Goal: Transaction & Acquisition: Book appointment/travel/reservation

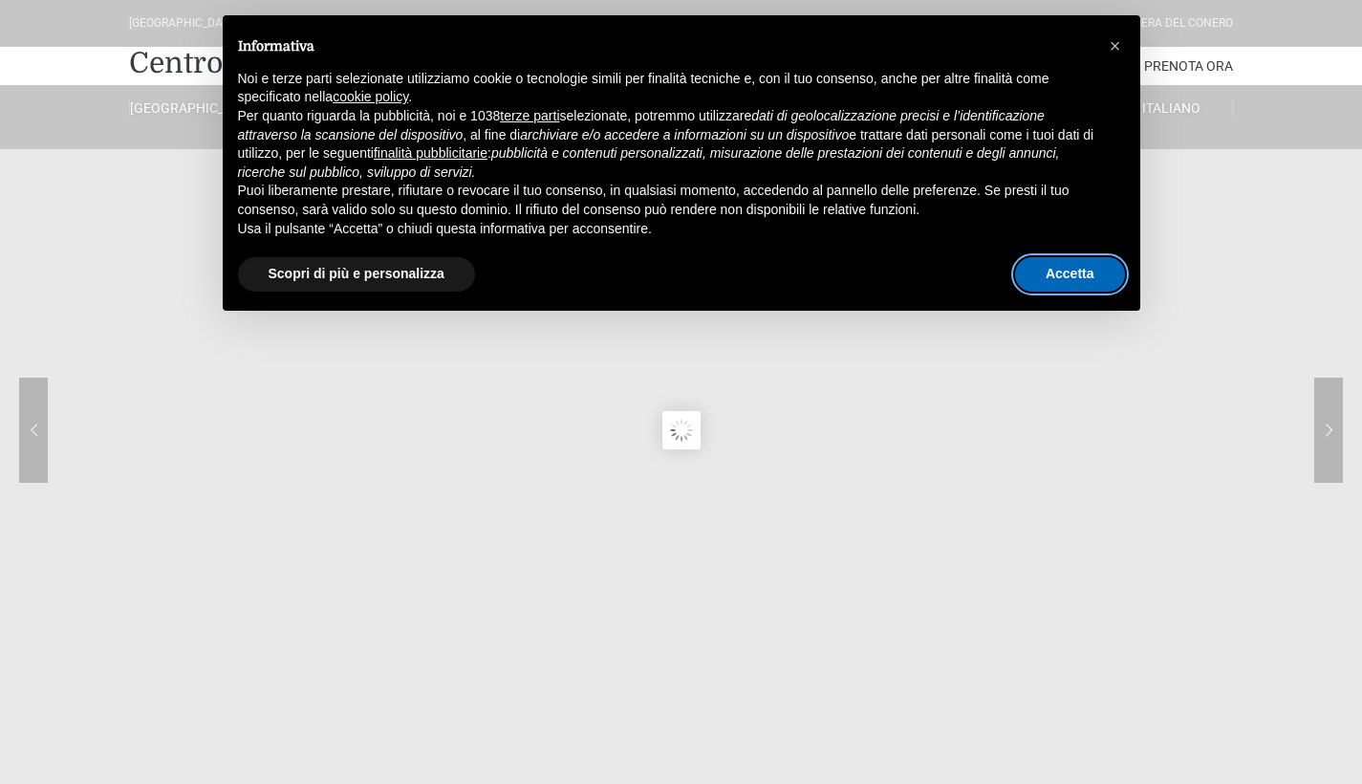
click at [1068, 280] on button "Accetta" at bounding box center [1070, 274] width 110 height 34
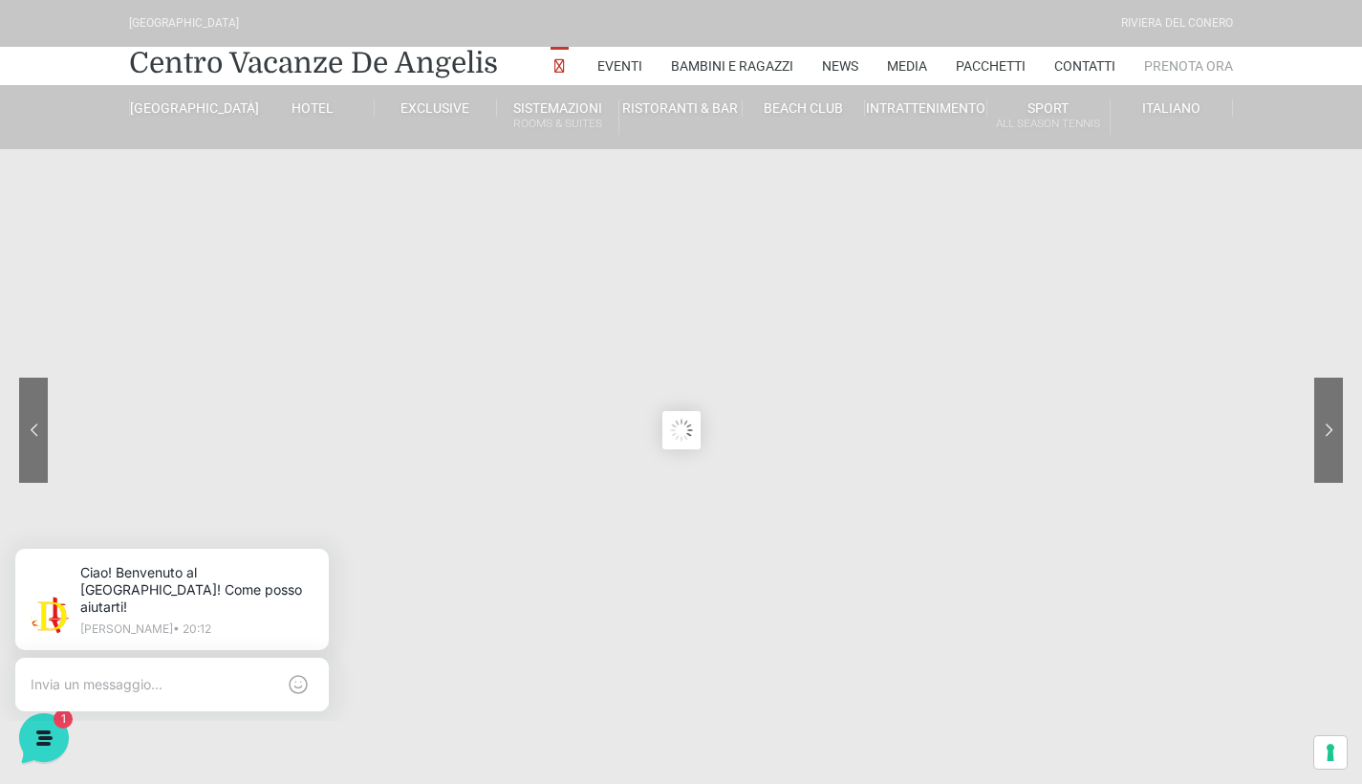
click at [1187, 70] on link "Prenota Ora" at bounding box center [1188, 66] width 89 height 38
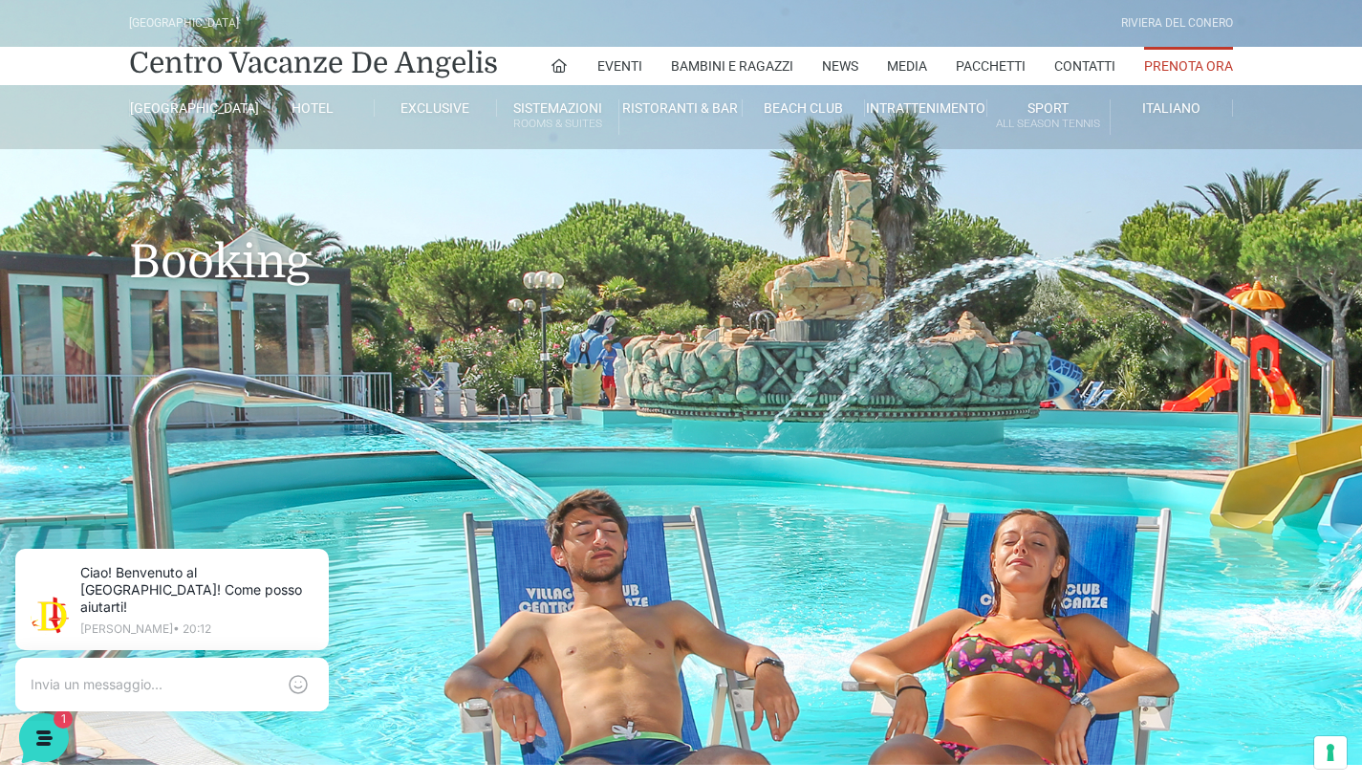
click at [1187, 72] on link "Prenota Ora" at bounding box center [1188, 66] width 89 height 38
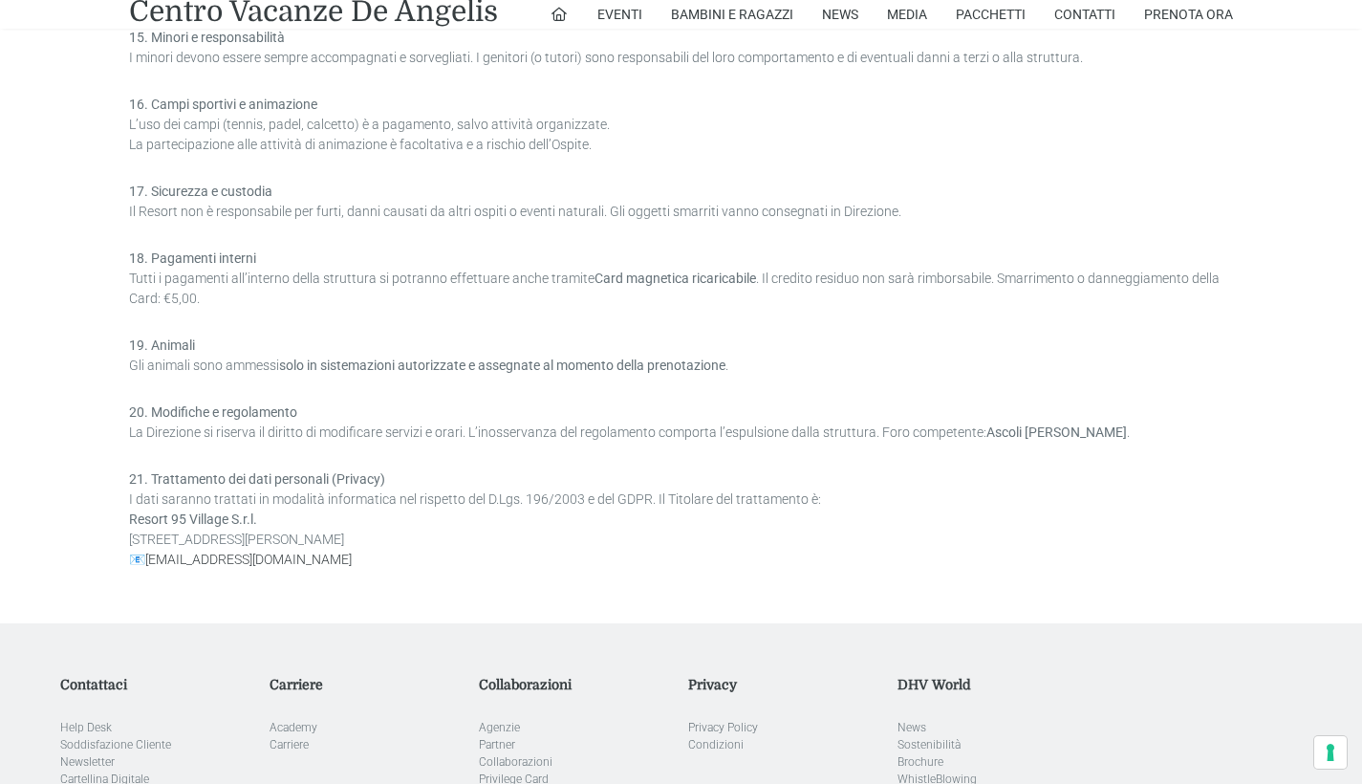
scroll to position [1907, 0]
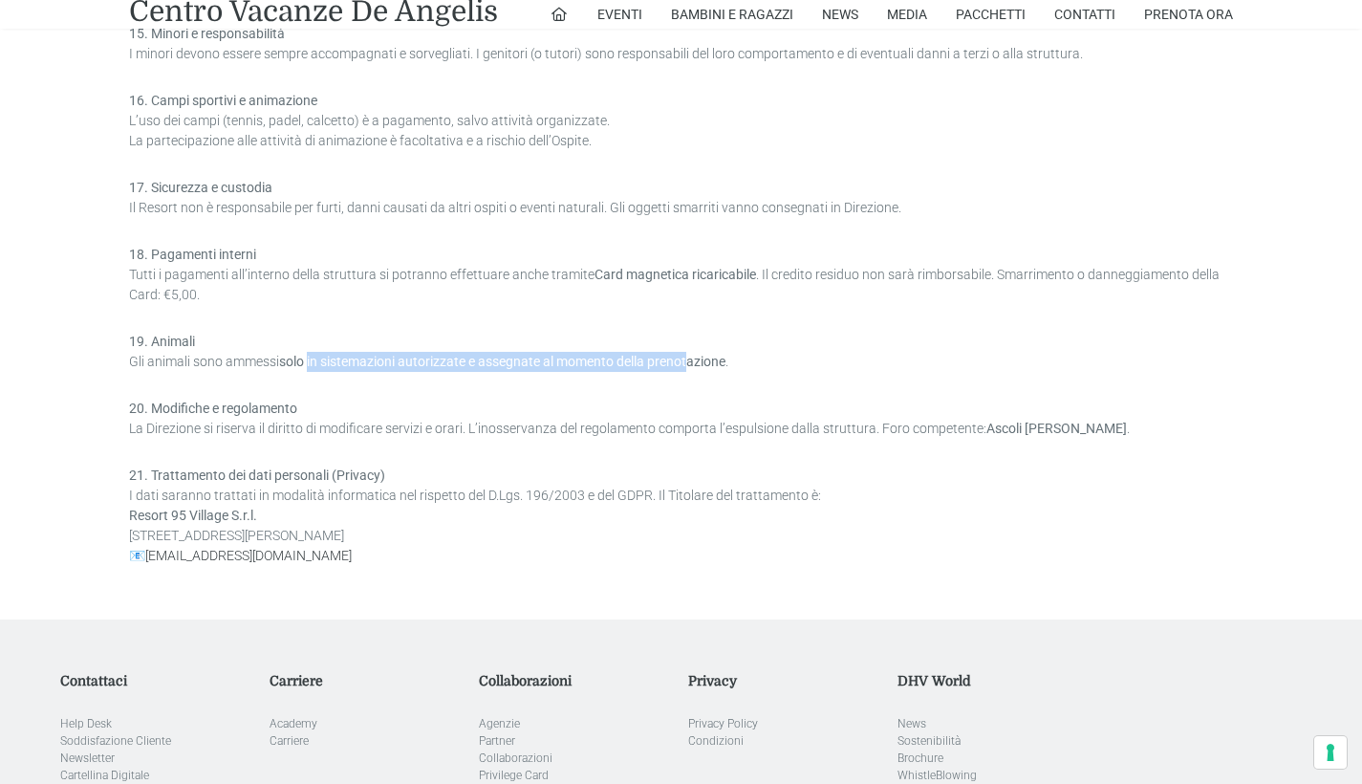
drag, startPoint x: 313, startPoint y: 362, endPoint x: 692, endPoint y: 364, distance: 379.5
click at [694, 364] on strong "solo in sistemazioni autorizzate e assegnate al momento della prenotazione" at bounding box center [502, 361] width 446 height 15
click at [692, 364] on strong "solo in sistemazioni autorizzate e assegnate al momento della prenotazione" at bounding box center [502, 361] width 446 height 15
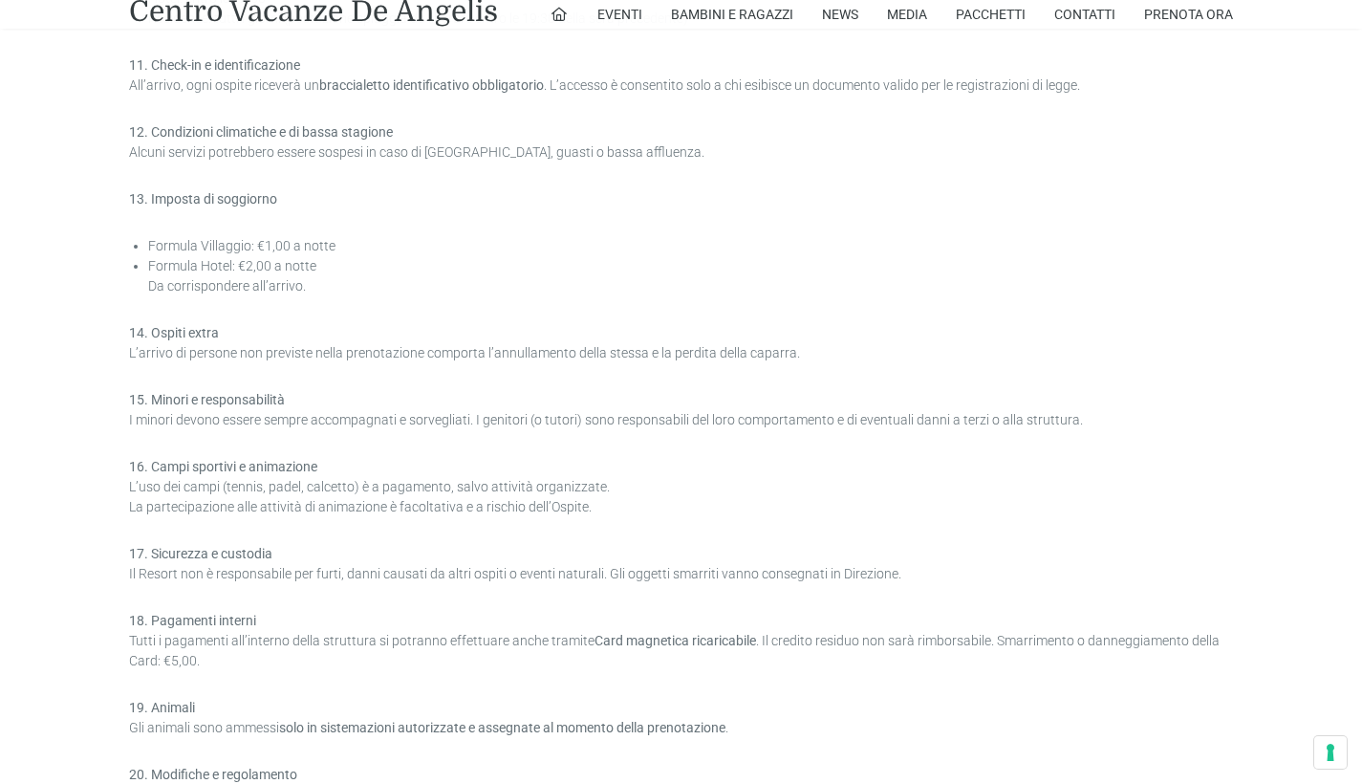
scroll to position [1109, 0]
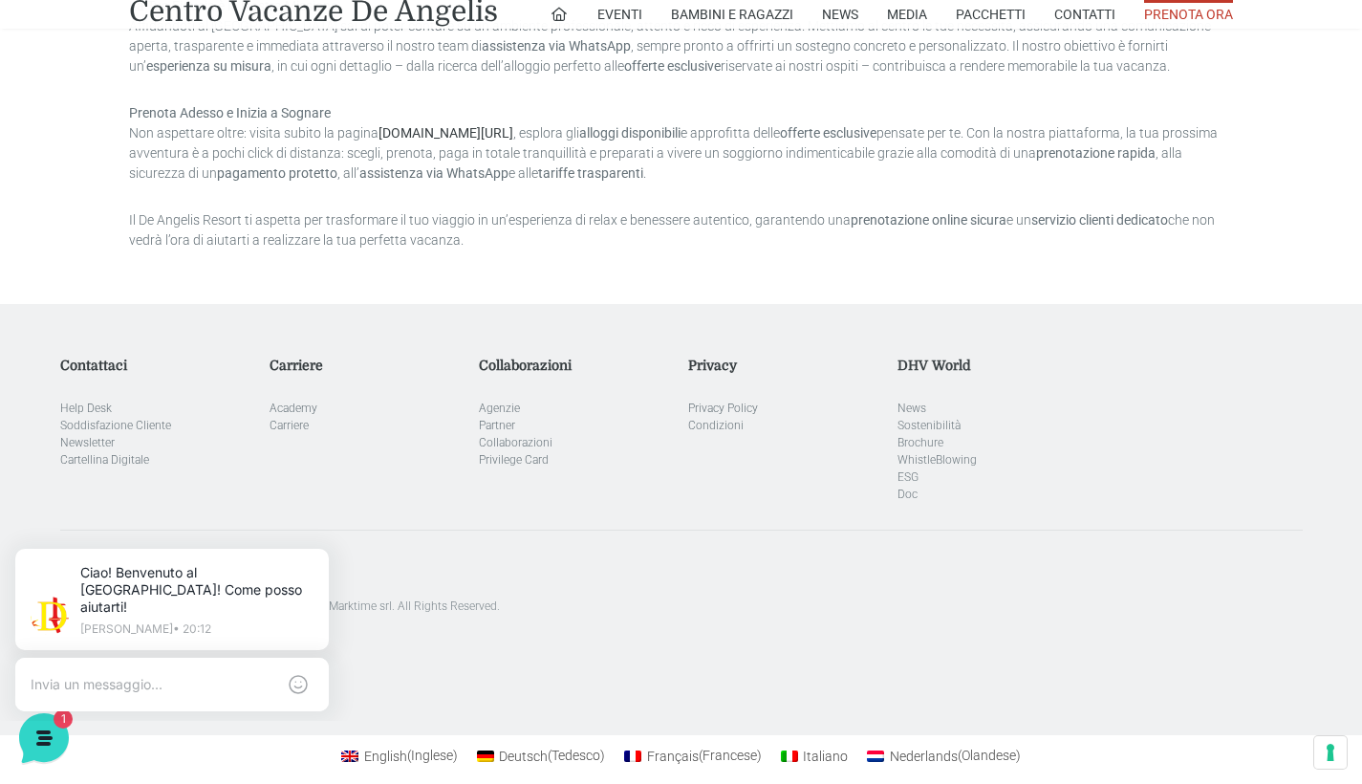
scroll to position [1835, 0]
click at [324, 563] on button at bounding box center [325, 552] width 31 height 31
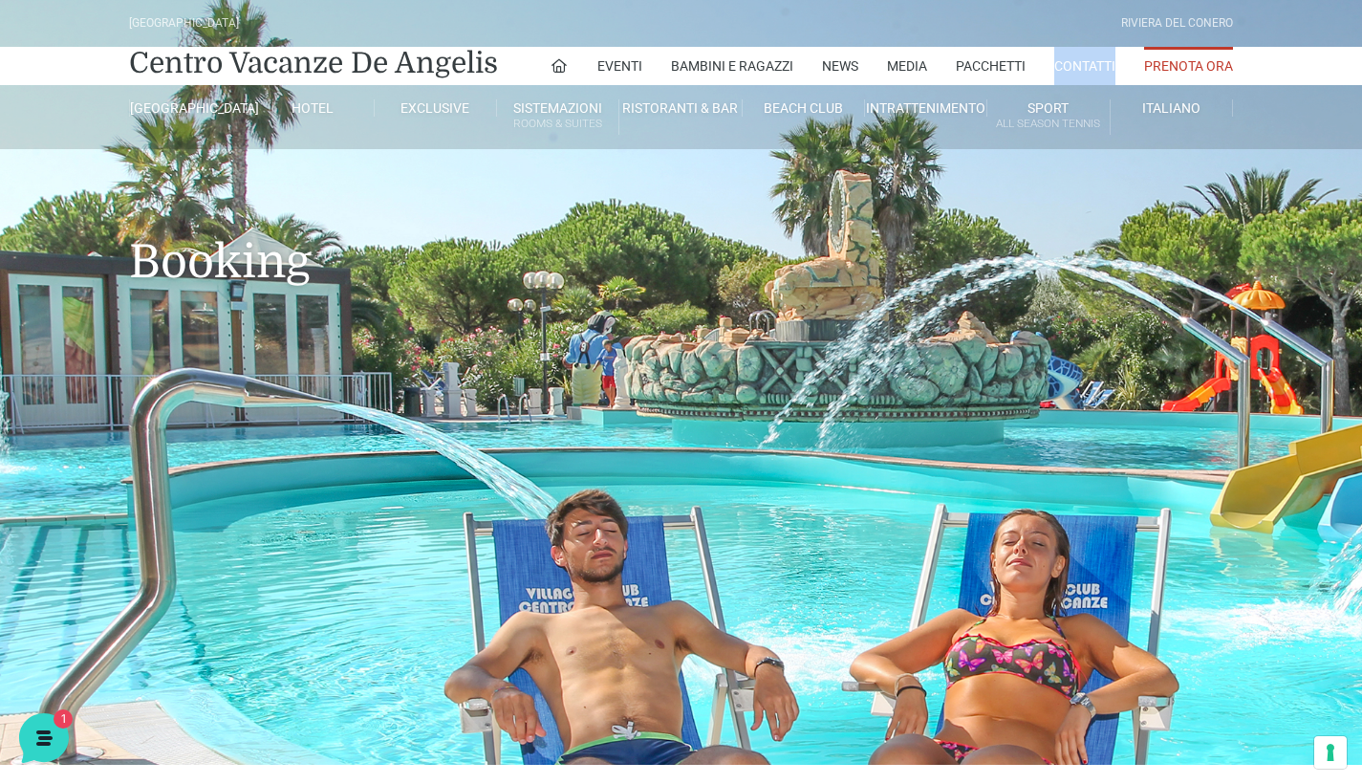
scroll to position [0, 0]
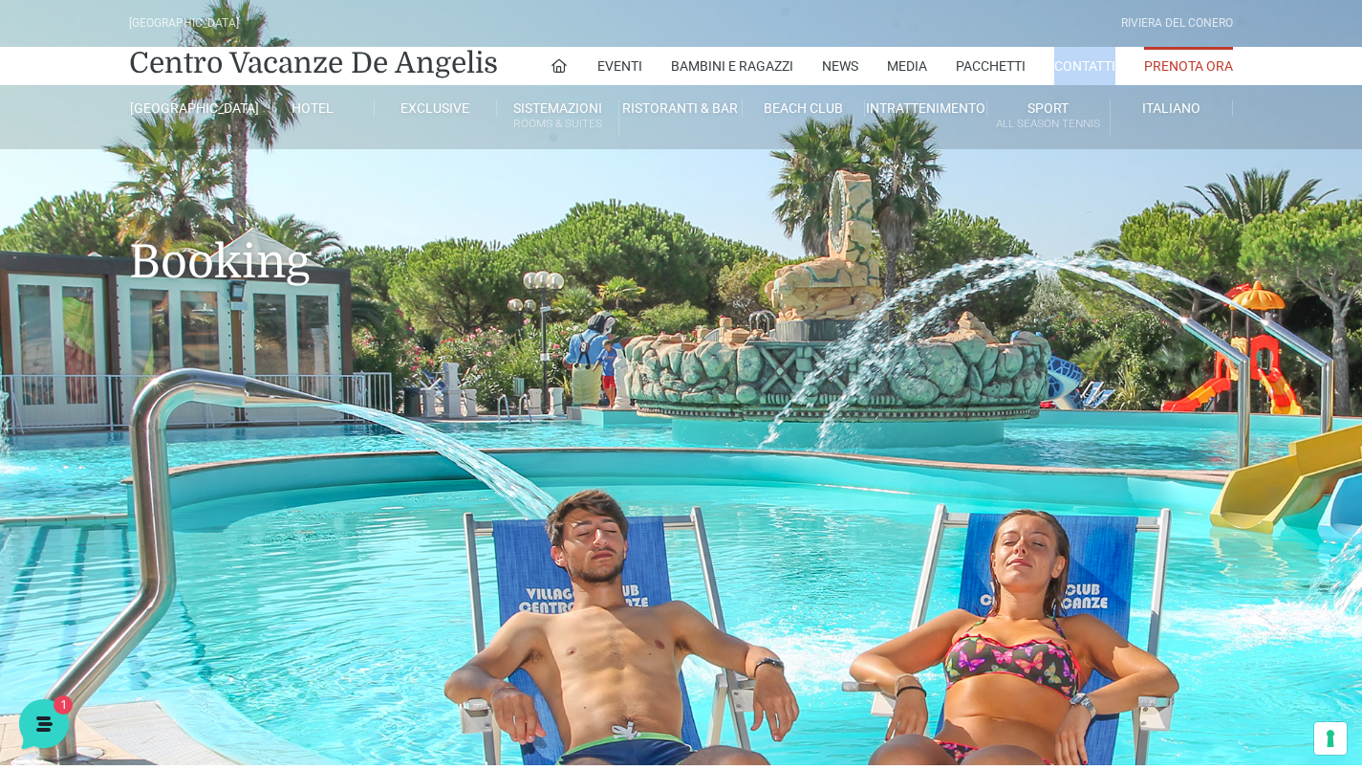
click at [1200, 59] on link "Prenota Ora" at bounding box center [1188, 66] width 89 height 38
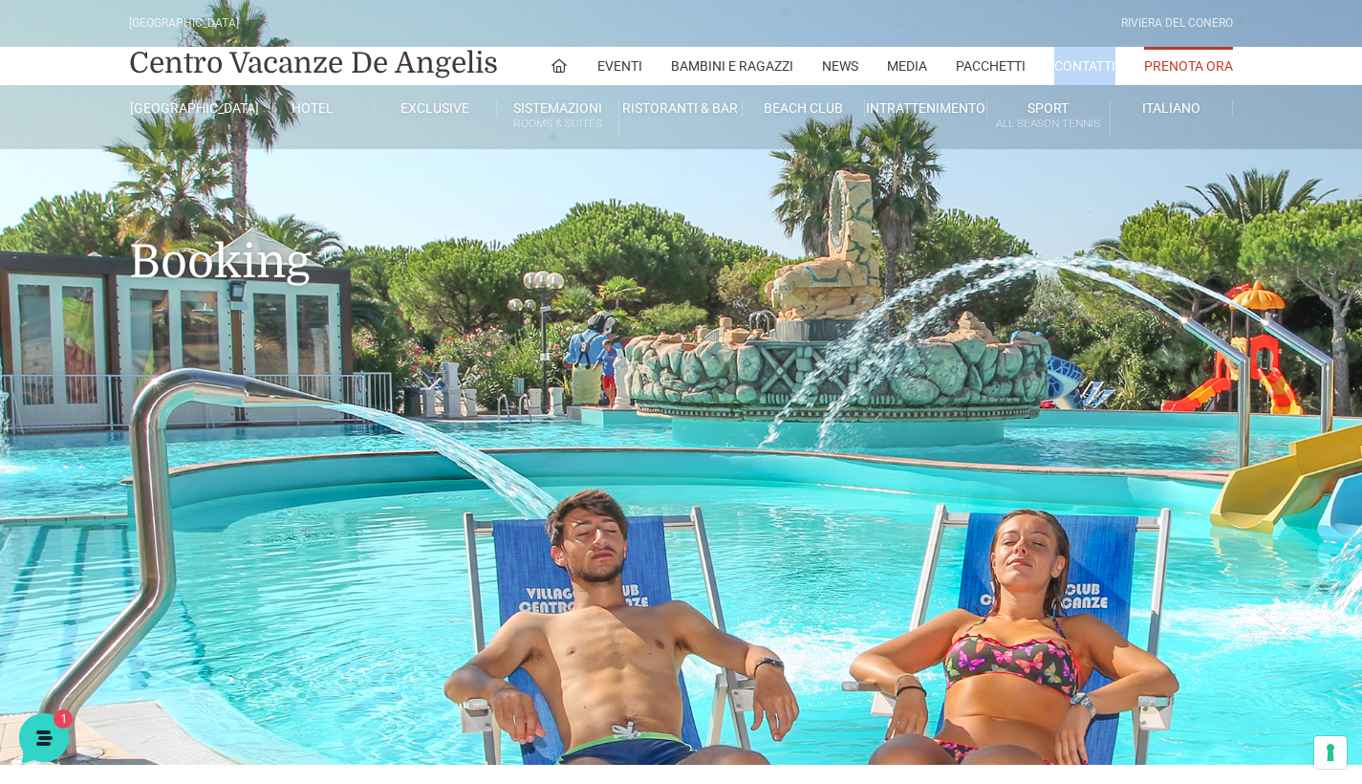
click at [1186, 64] on link "Prenota Ora" at bounding box center [1188, 66] width 89 height 38
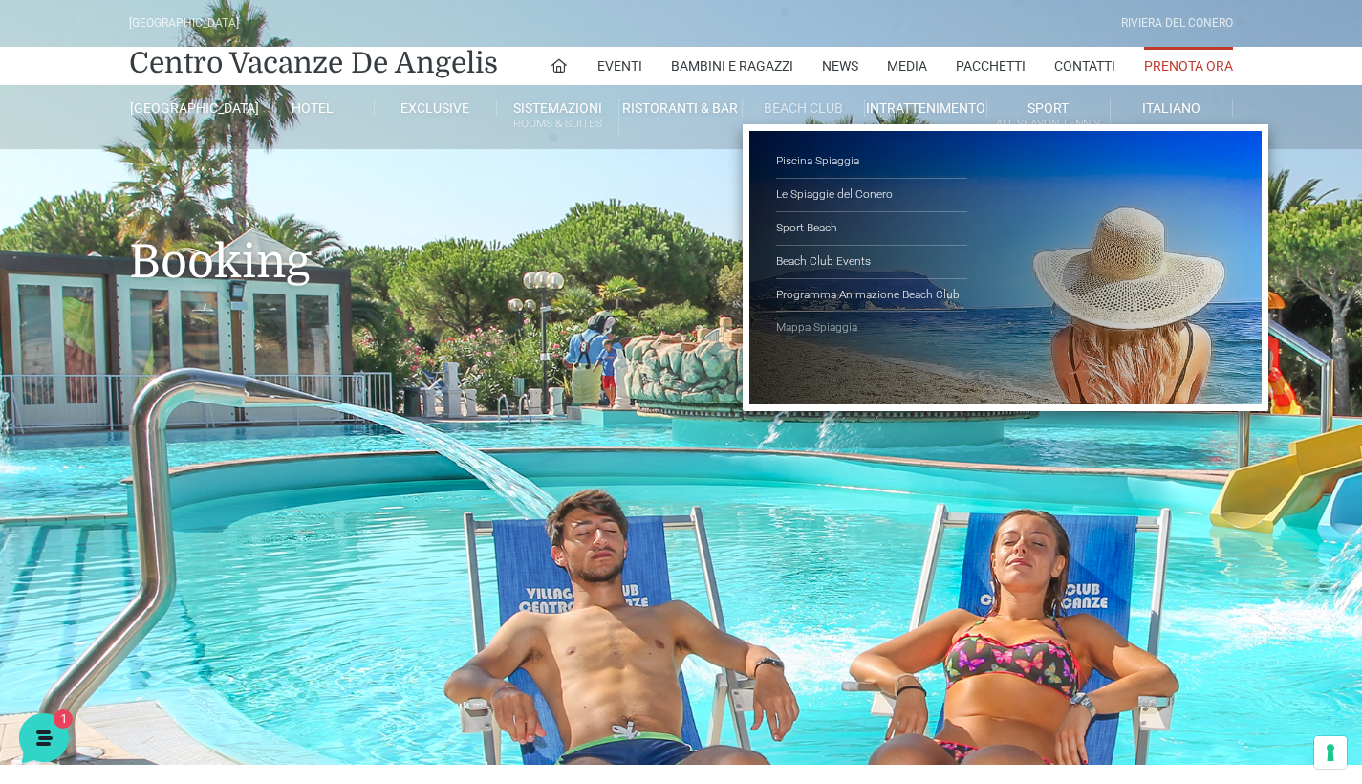
click at [820, 328] on link "Mappa Spiaggia" at bounding box center [871, 328] width 191 height 33
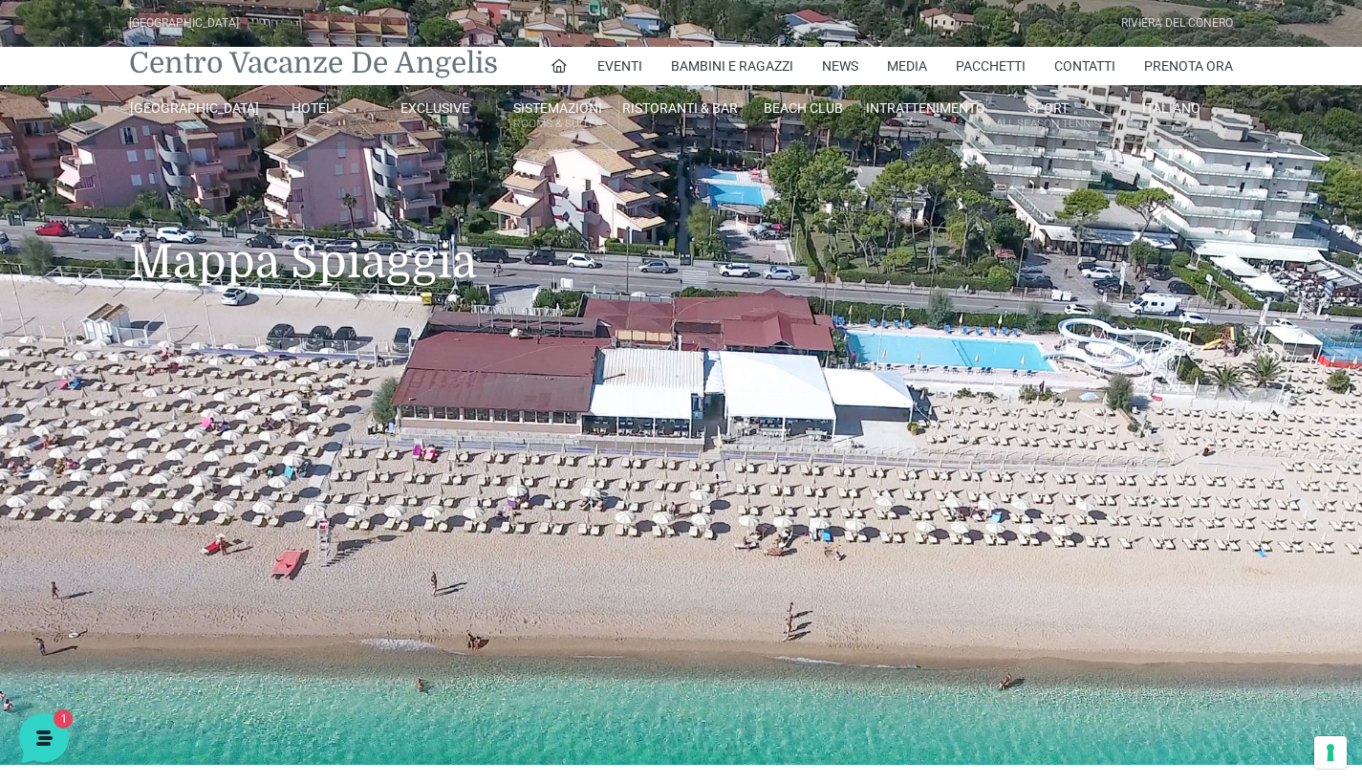
click at [208, 69] on link "Centro Vacanze De Angelis" at bounding box center [313, 63] width 369 height 38
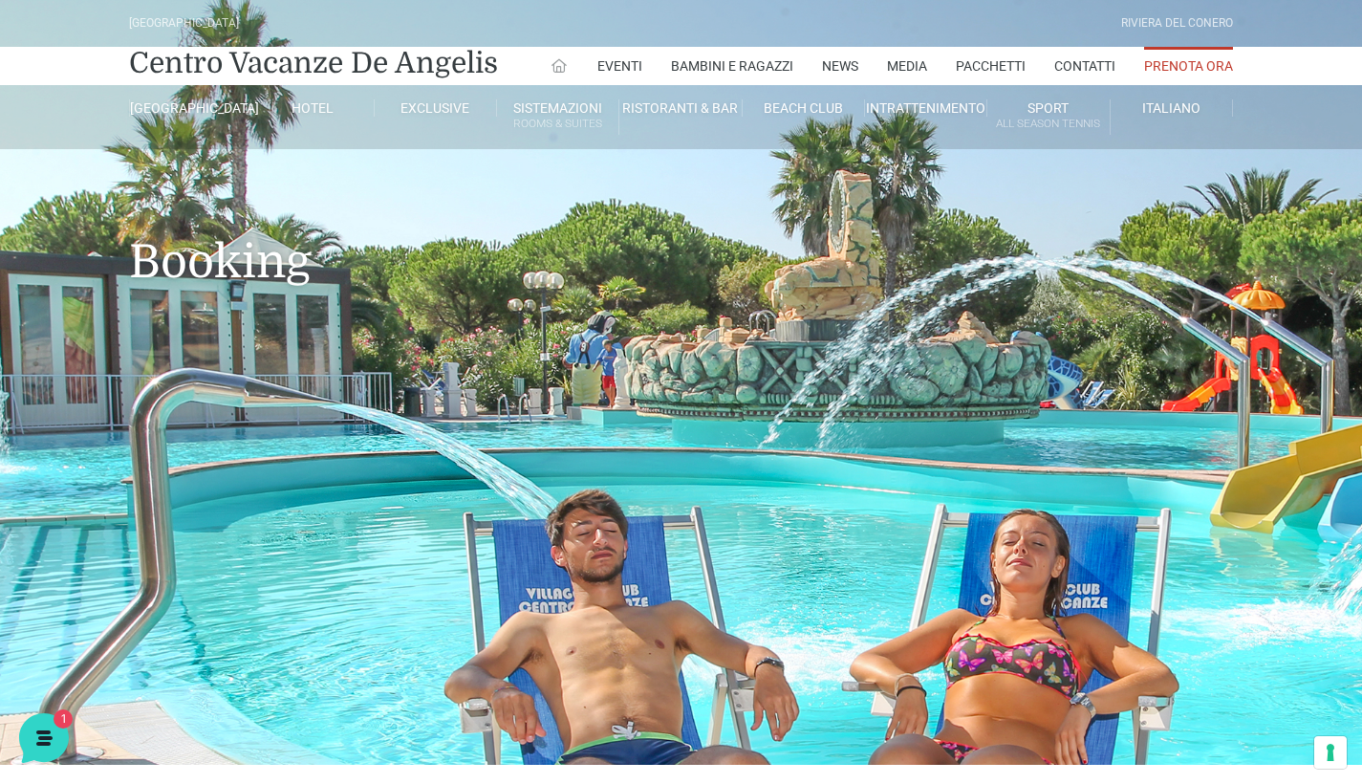
click at [563, 70] on icon at bounding box center [559, 65] width 17 height 17
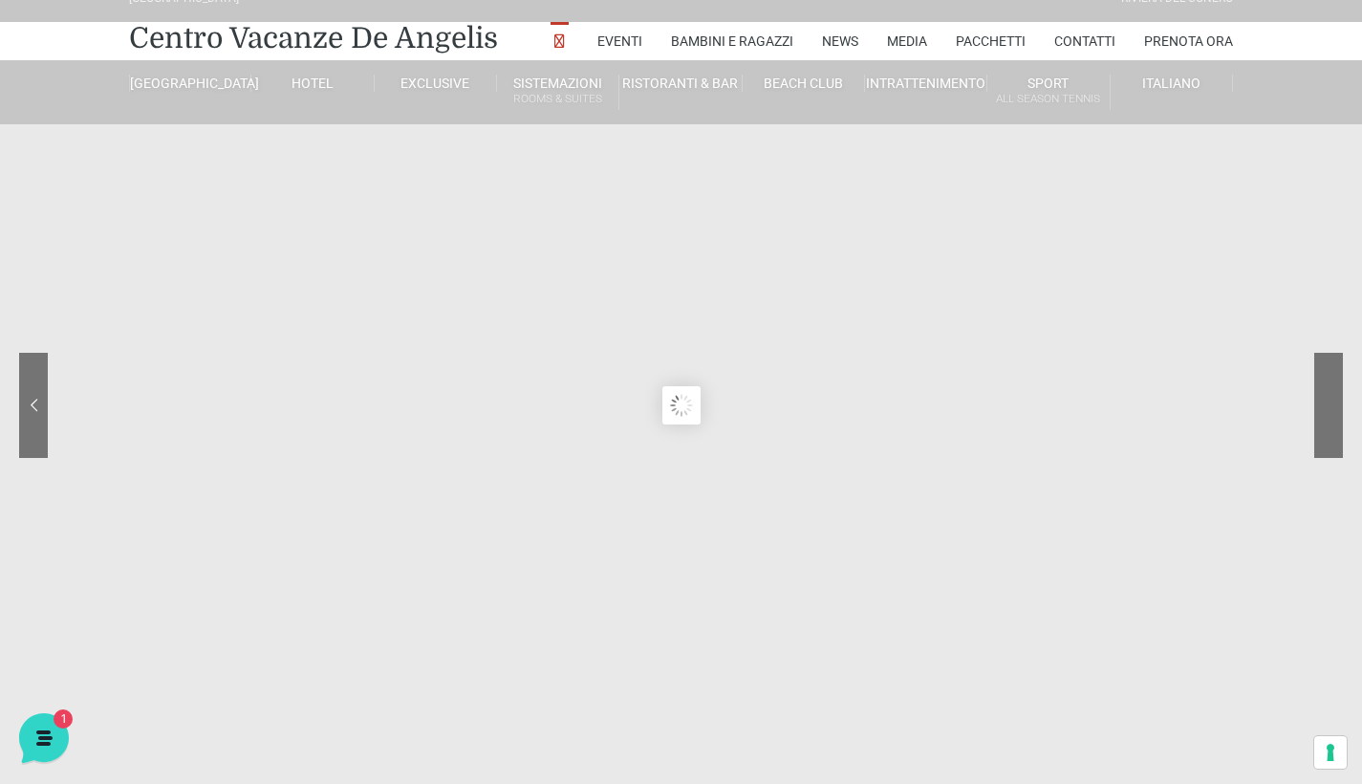
click at [1337, 413] on div at bounding box center [1257, 420] width 172 height 134
click at [1347, 405] on sr7-content at bounding box center [681, 405] width 1362 height 860
click at [1331, 404] on div at bounding box center [1257, 420] width 172 height 134
click at [1331, 404] on sr7-nav-img-live at bounding box center [1257, 405] width 172 height 105
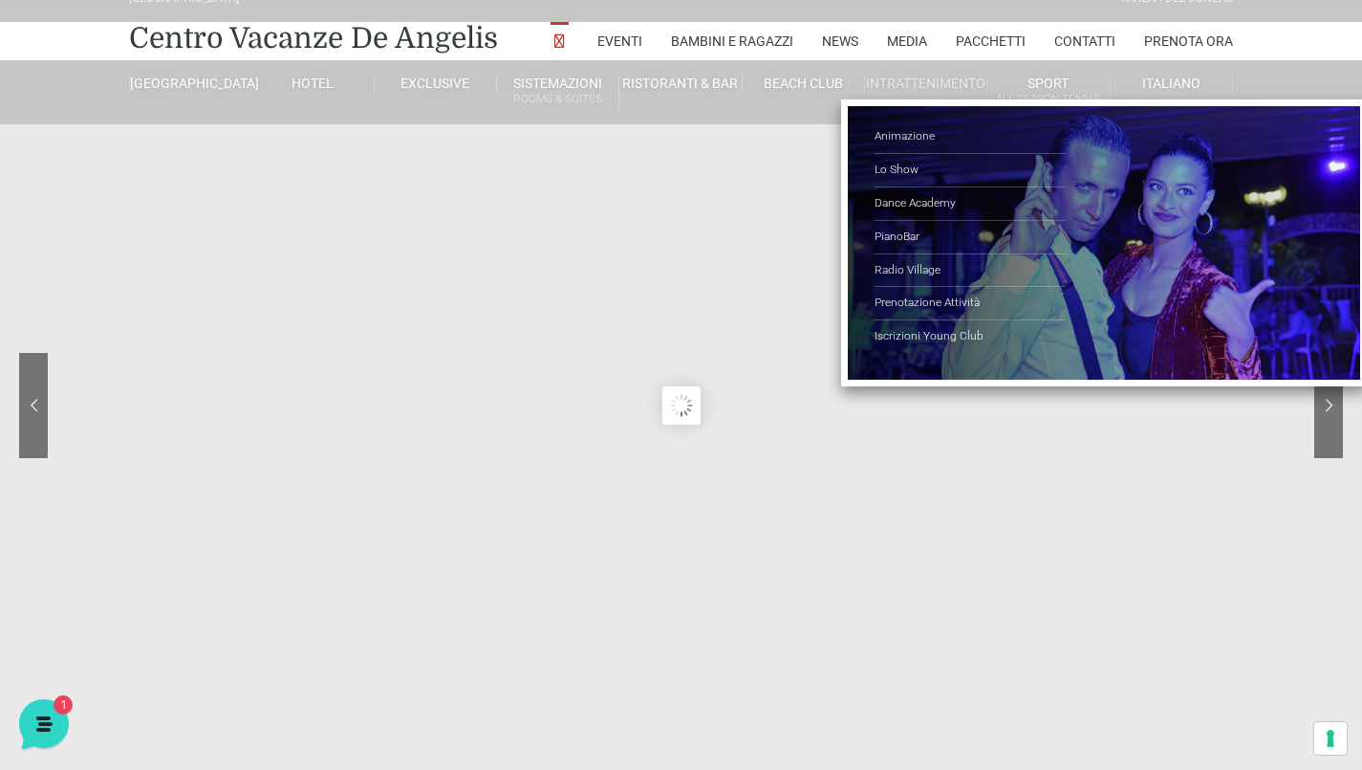
click at [900, 90] on link "Intrattenimento" at bounding box center [926, 83] width 122 height 17
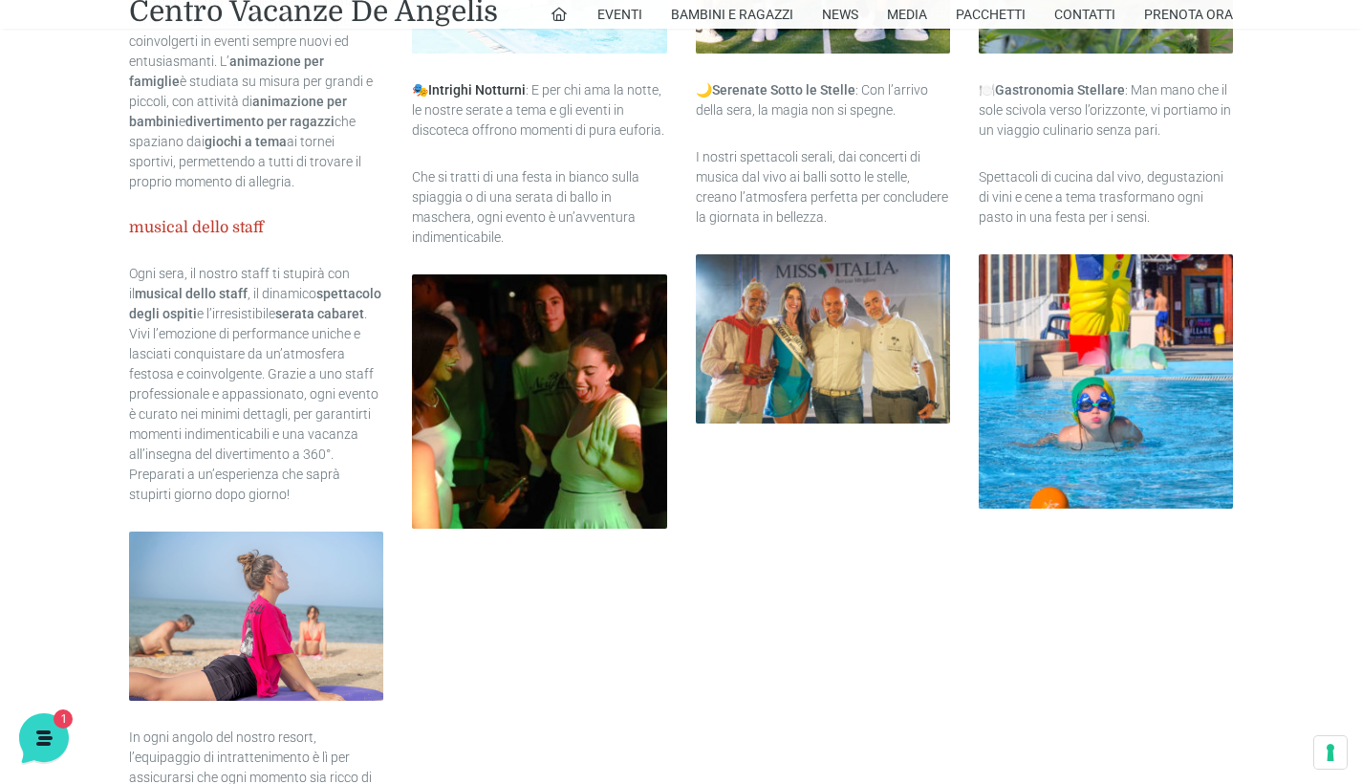
scroll to position [1040, 0]
